Goal: Information Seeking & Learning: Check status

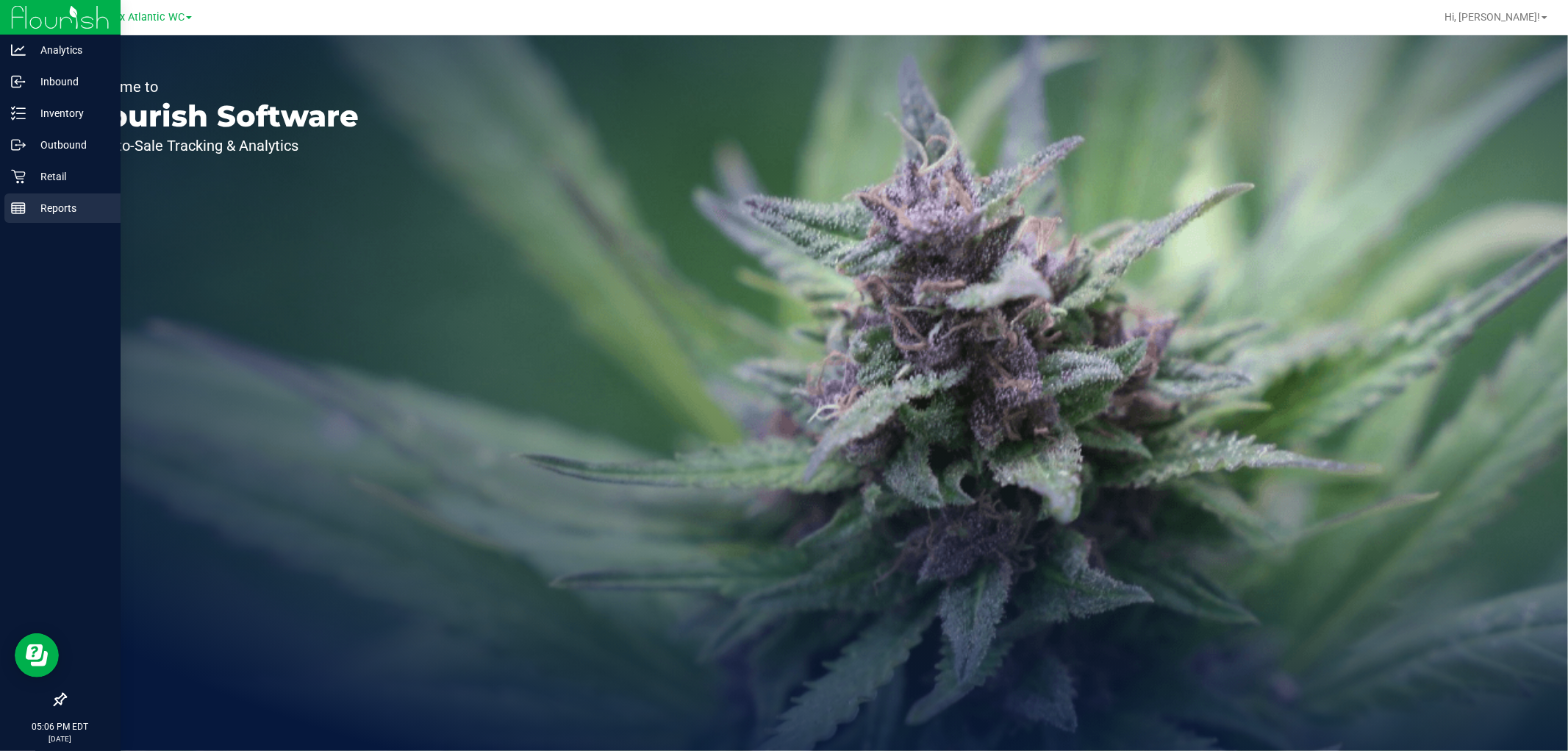
click at [26, 206] on p "Reports" at bounding box center [70, 208] width 88 height 18
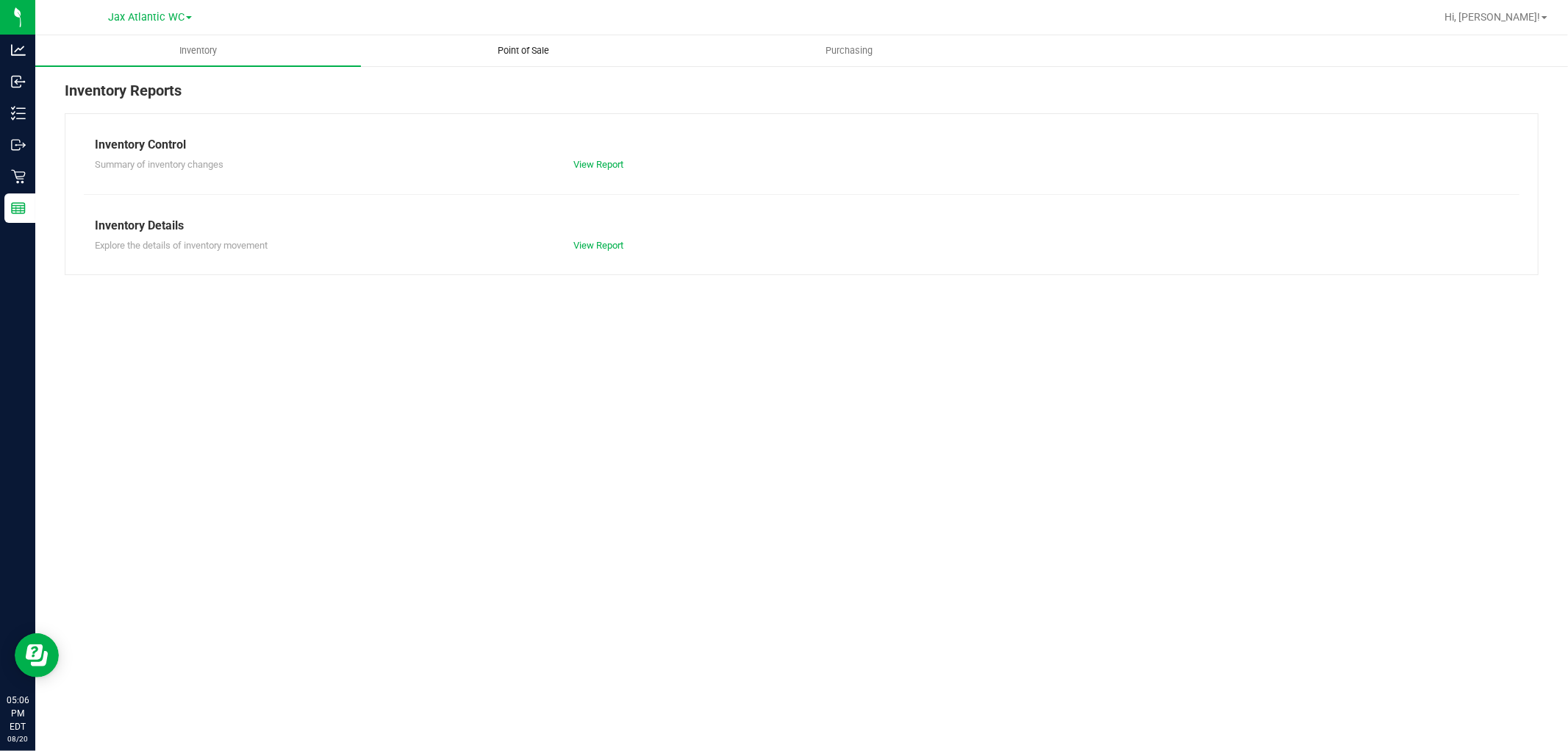
click at [548, 55] on span "Point of Sale" at bounding box center [525, 51] width 91 height 13
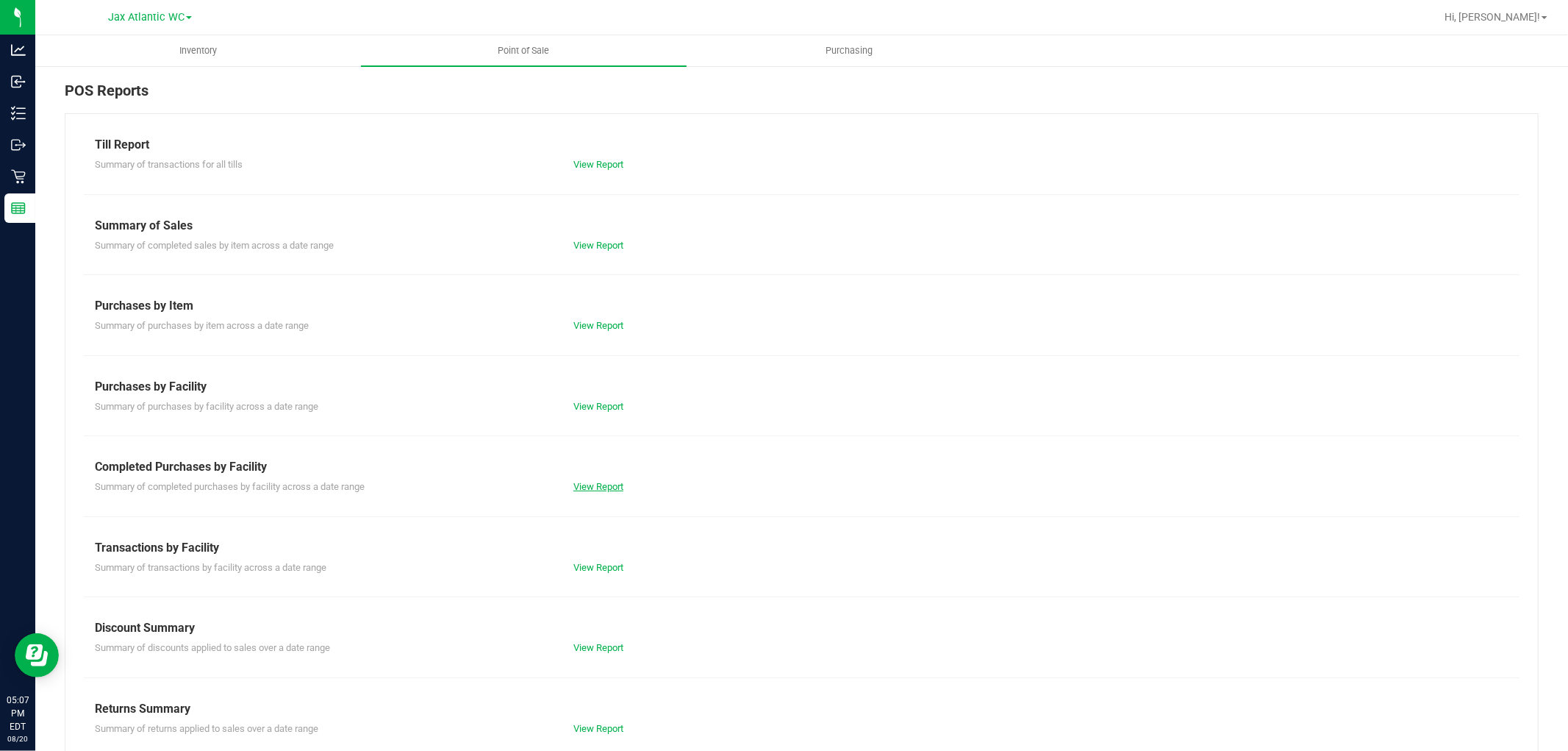
click at [612, 482] on link "View Report" at bounding box center [598, 486] width 50 height 11
